Goal: Transaction & Acquisition: Purchase product/service

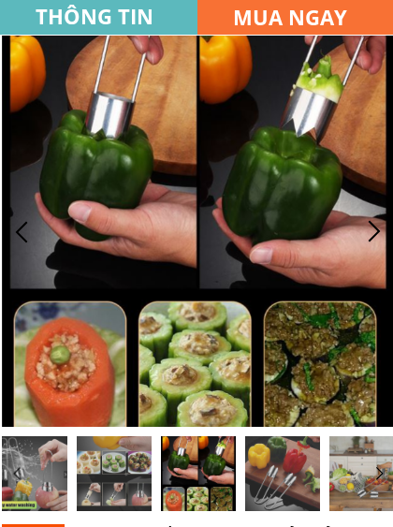
click at [286, 18] on h3 "MUA NGAY" at bounding box center [302, 17] width 139 height 33
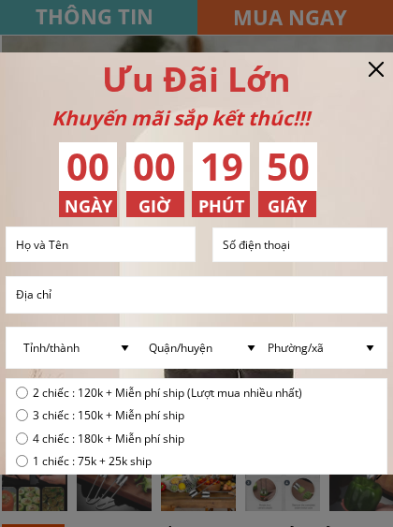
click at [125, 241] on input "text" at bounding box center [100, 244] width 179 height 34
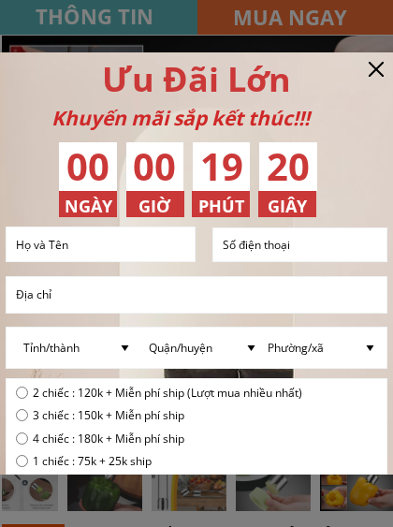
click at [21, 411] on input "radio" at bounding box center [22, 415] width 12 height 12
radio input "true"
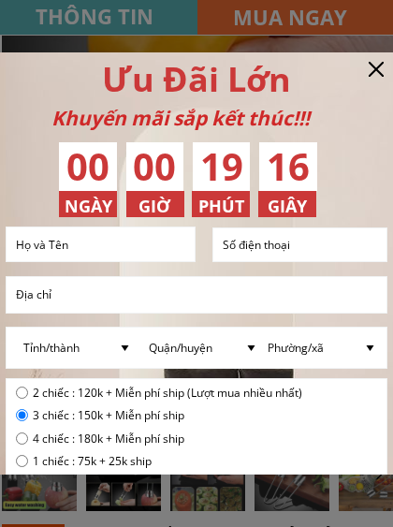
click at [167, 235] on input "text" at bounding box center [100, 244] width 179 height 34
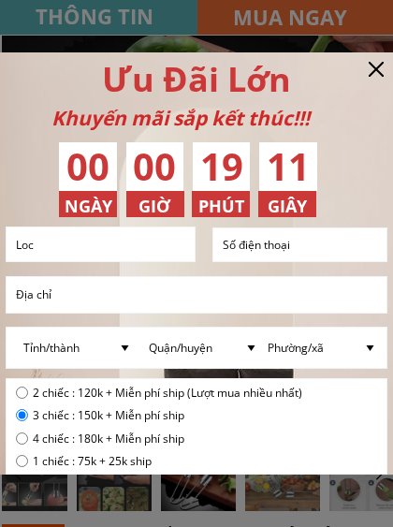
type input "Loc"
click at [308, 243] on input "tel" at bounding box center [300, 244] width 164 height 33
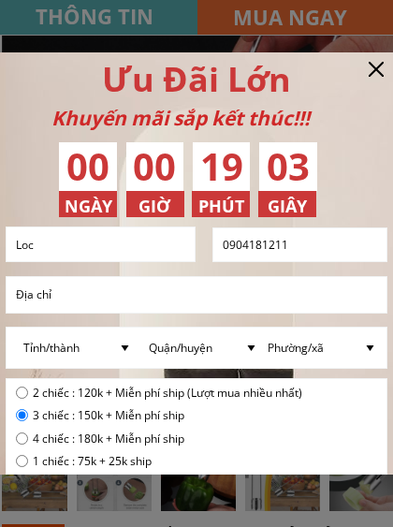
type input "0904181211"
click at [95, 284] on input "text" at bounding box center [196, 295] width 371 height 36
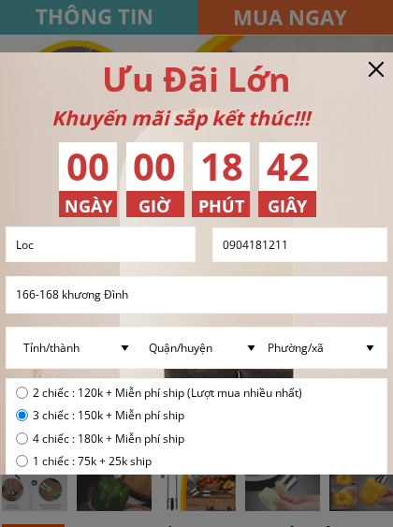
type input "166-168 khương Đình"
click at [181, 345] on select "Quận/huyện" at bounding box center [203, 348] width 119 height 40
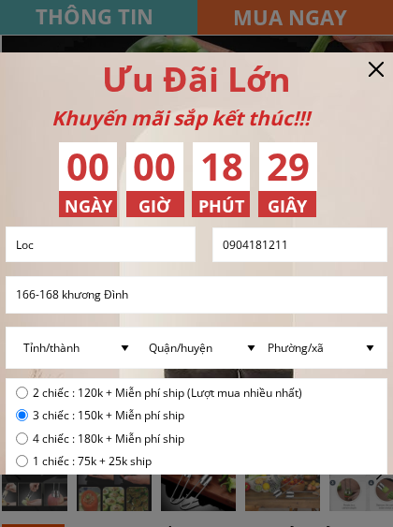
click at [94, 349] on select "Tỉnh/thành [GEOGRAPHIC_DATA] [GEOGRAPHIC_DATA] [GEOGRAPHIC_DATA] [GEOGRAPHIC_DA…" at bounding box center [78, 348] width 119 height 40
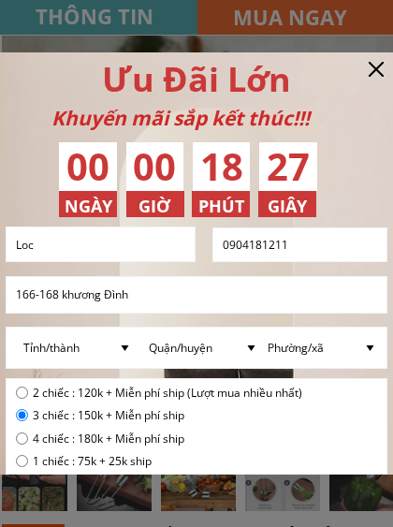
select select "201:[GEOGRAPHIC_DATA]"
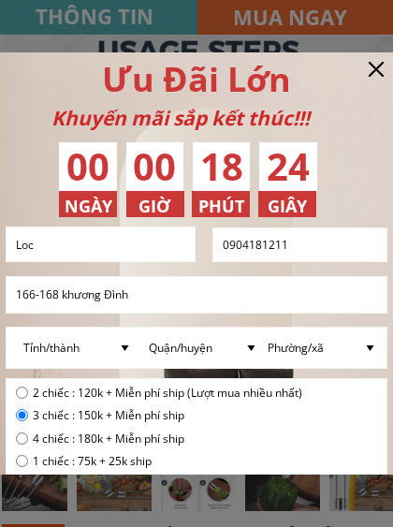
click at [206, 348] on select "Quận/[GEOGRAPHIC_DATA] [GEOGRAPHIC_DATA] [GEOGRAPHIC_DATA] [GEOGRAPHIC_DATA] [G…" at bounding box center [203, 348] width 119 height 40
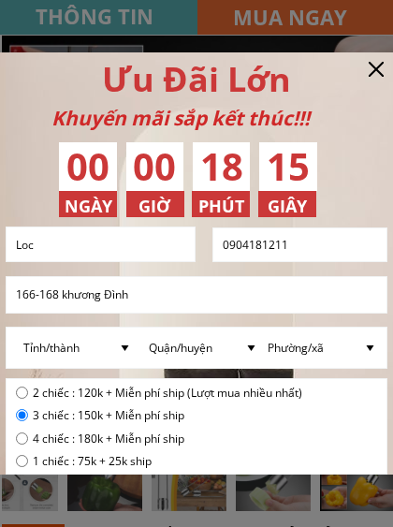
select select "1493:[GEOGRAPHIC_DATA]"
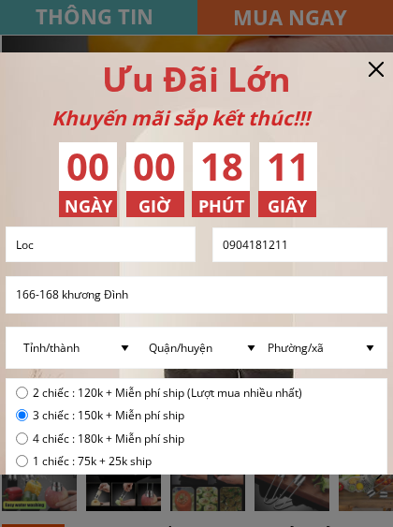
click at [304, 343] on select "Phường/xã [GEOGRAPHIC_DATA] [GEOGRAPHIC_DATA] [GEOGRAPHIC_DATA] Phường [GEOGRAP…" at bounding box center [322, 348] width 119 height 40
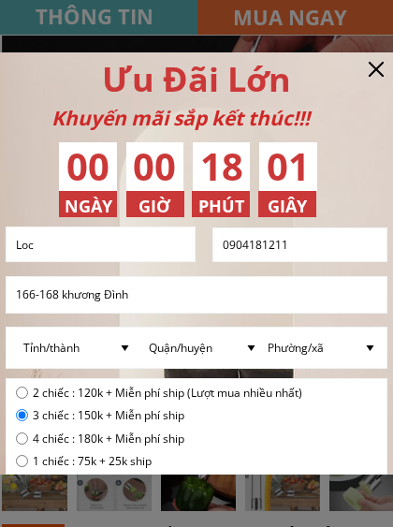
click at [336, 347] on select "Phường/xã [GEOGRAPHIC_DATA] [GEOGRAPHIC_DATA] [GEOGRAPHIC_DATA] Phường [GEOGRAP…" at bounding box center [322, 348] width 119 height 40
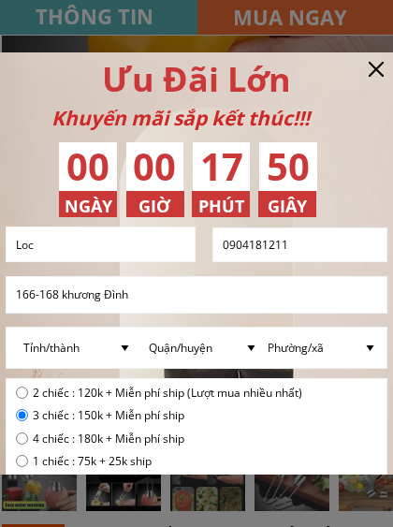
click at [315, 345] on select "Phường/xã [GEOGRAPHIC_DATA] [GEOGRAPHIC_DATA] [GEOGRAPHIC_DATA] Phường [GEOGRAP…" at bounding box center [322, 348] width 119 height 40
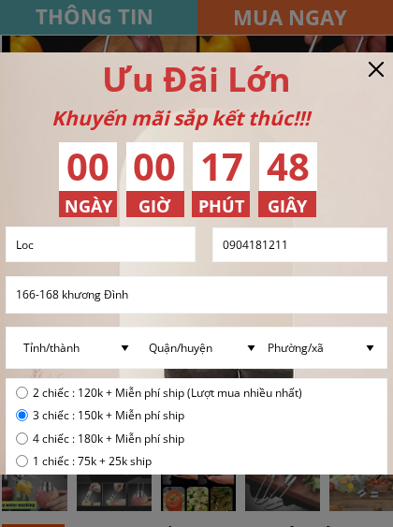
click at [328, 345] on select "Phường/xã [GEOGRAPHIC_DATA] [GEOGRAPHIC_DATA] [GEOGRAPHIC_DATA] Phường [GEOGRAP…" at bounding box center [322, 348] width 119 height 40
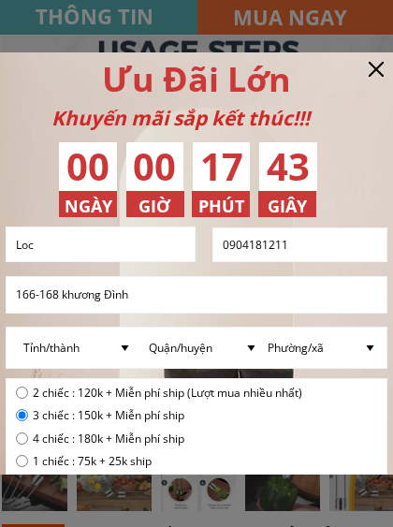
click at [325, 348] on select "Phường/xã [GEOGRAPHIC_DATA] [GEOGRAPHIC_DATA] [GEOGRAPHIC_DATA] Phường [GEOGRAP…" at bounding box center [322, 348] width 119 height 40
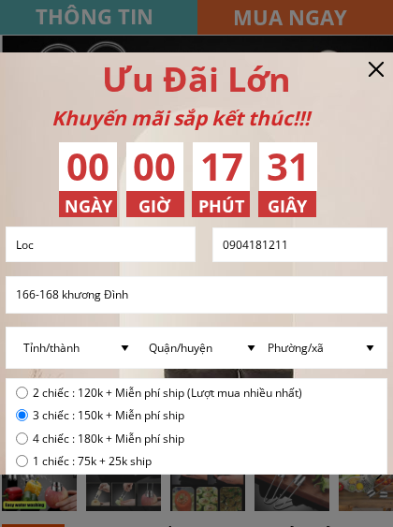
select select "1798:[GEOGRAPHIC_DATA]"
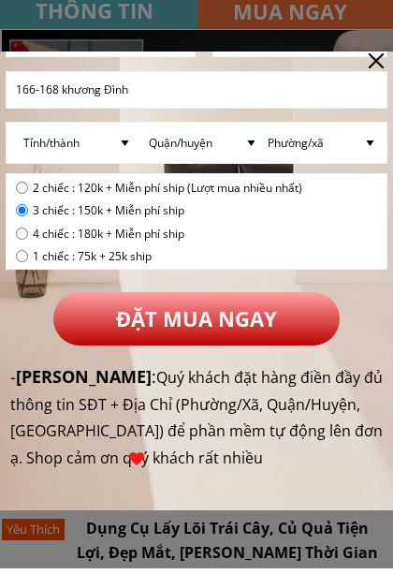
scroll to position [204, 0]
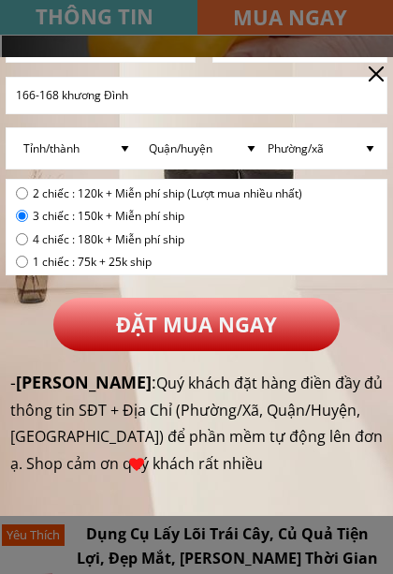
click at [374, 66] on div at bounding box center [376, 73] width 15 height 15
